Goal: Task Accomplishment & Management: Manage account settings

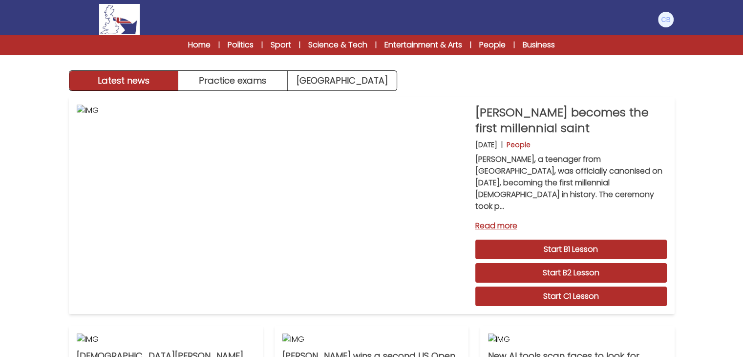
click at [734, 10] on nav "Manage Account My Account Language English Español [DEMOGRAPHIC_DATA] B1 B2 C1 …" at bounding box center [371, 27] width 743 height 55
click at [672, 17] on img at bounding box center [666, 20] width 16 height 16
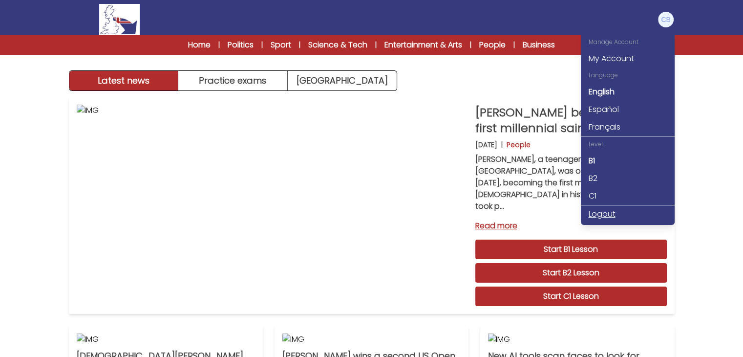
click at [603, 212] on link "Logout" at bounding box center [628, 214] width 94 height 18
